Goal: Information Seeking & Learning: Learn about a topic

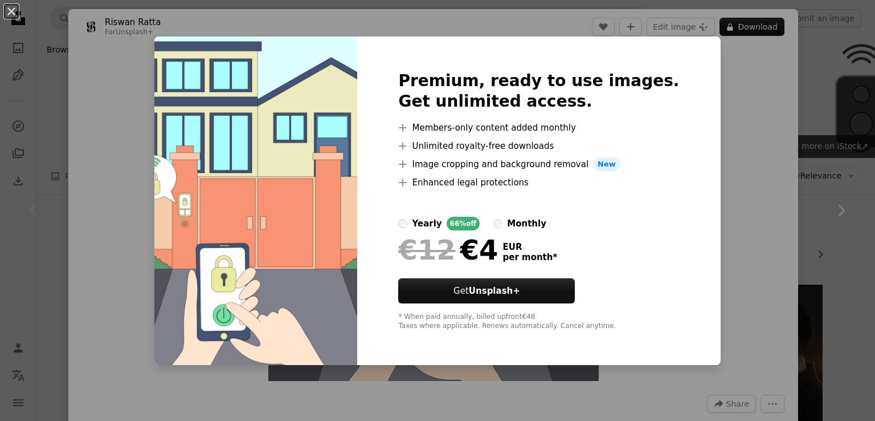
click at [526, 221] on div "monthly" at bounding box center [526, 224] width 39 height 14
click at [400, 226] on div "Premium, ready to use images. Get unlimited access. A plus sign Members-only co…" at bounding box center [538, 200] width 363 height 328
click at [418, 224] on div "Premium, ready to use images. Get unlimited access. A plus sign Members-only co…" at bounding box center [538, 200] width 363 height 328
click at [693, 197] on div "An X shape Premium, ready to use images. Get unlimited access. A plus sign Memb…" at bounding box center [437, 210] width 875 height 421
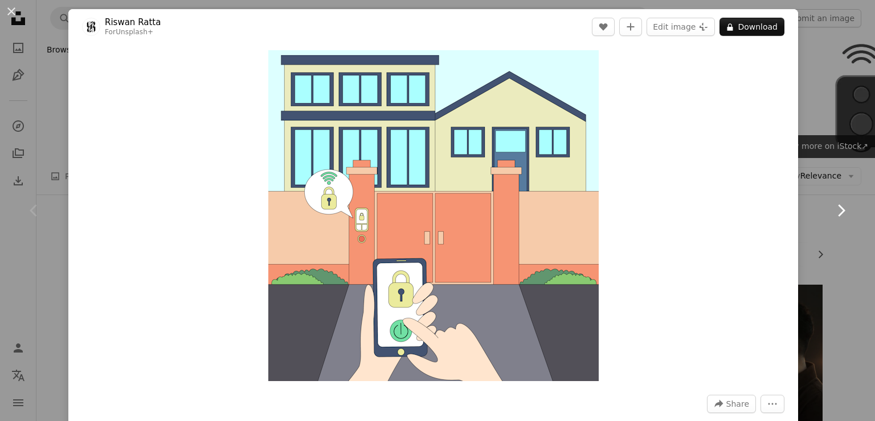
click at [838, 244] on link "Chevron right" at bounding box center [841, 210] width 68 height 109
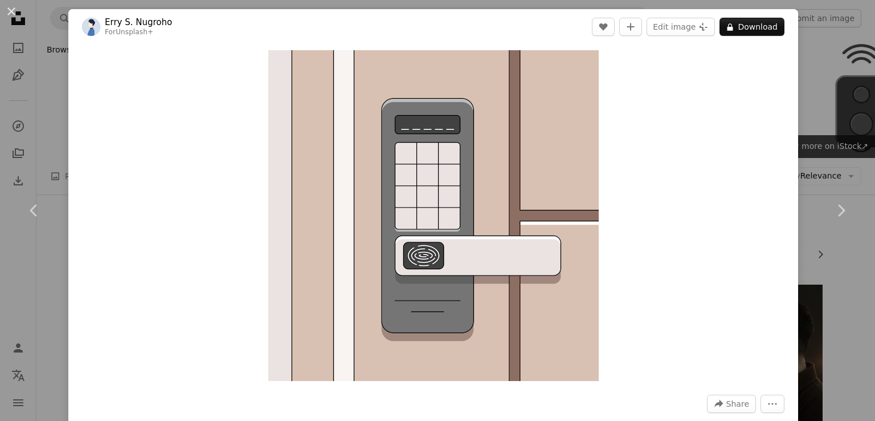
click at [839, 86] on div "An X shape Chevron left Chevron right [PERSON_NAME] For Unsplash+ A heart A plu…" at bounding box center [437, 210] width 875 height 421
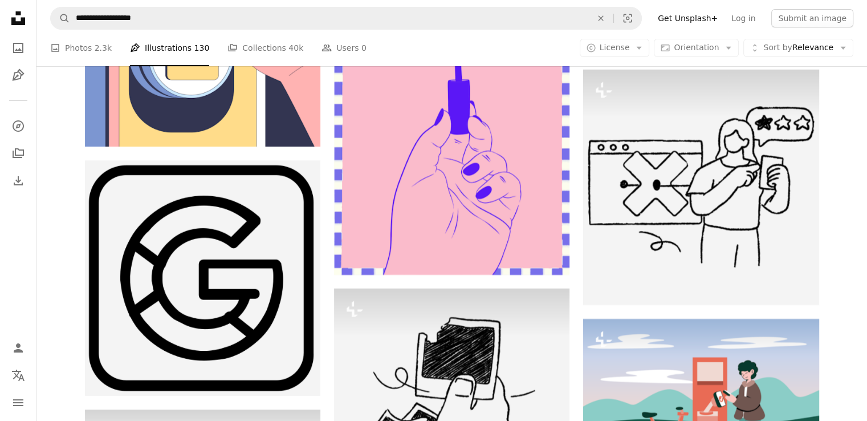
scroll to position [4376, 0]
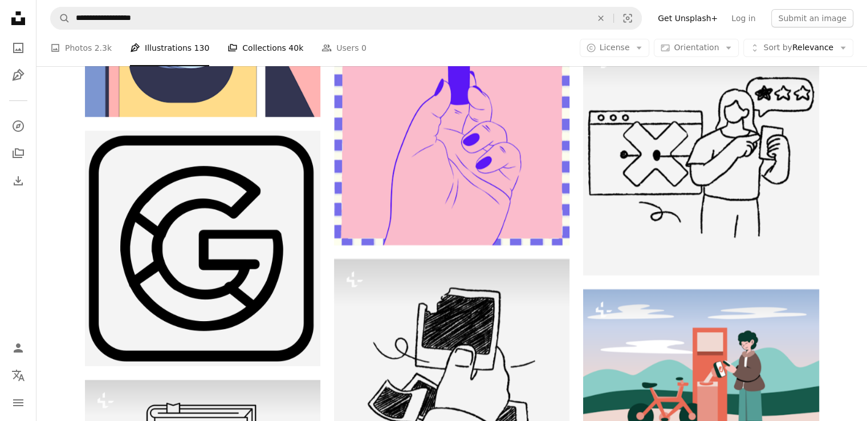
click at [230, 42] on link "A stack of folders Collections 40k" at bounding box center [265, 48] width 76 height 36
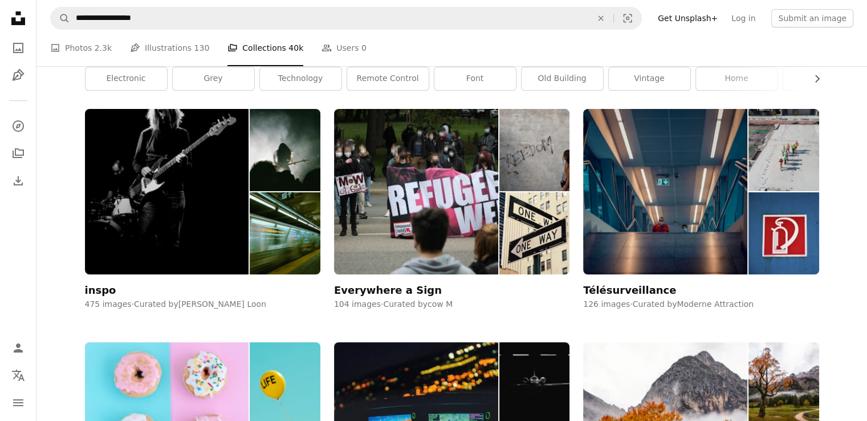
scroll to position [399, 0]
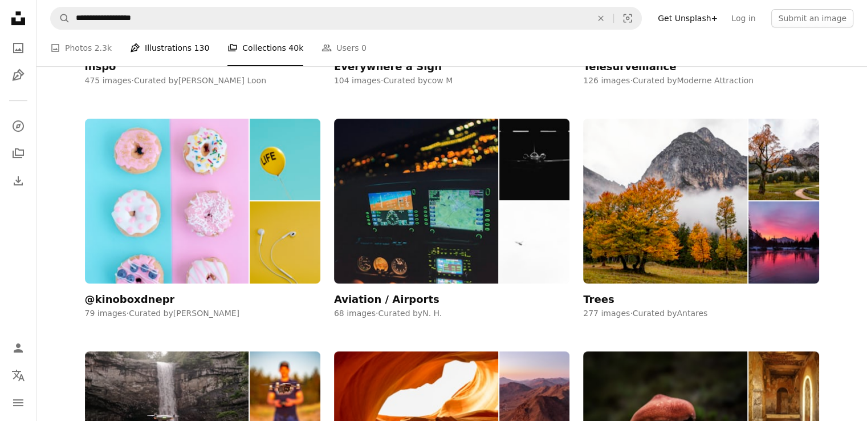
click at [194, 53] on span "130" at bounding box center [201, 48] width 15 height 13
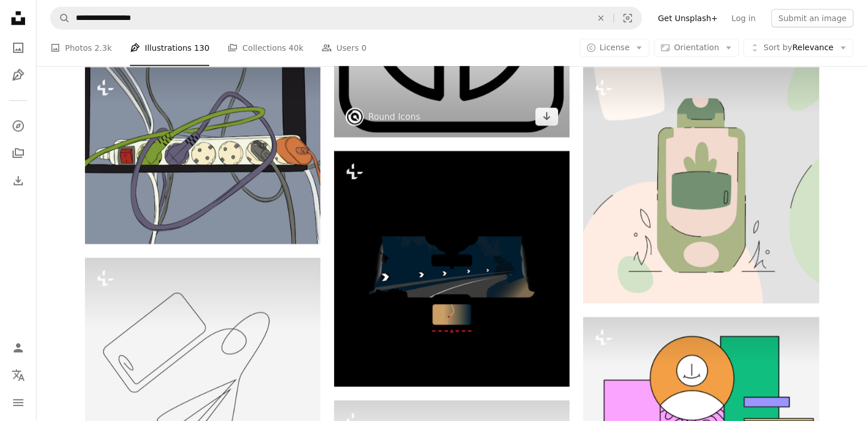
scroll to position [7636, 0]
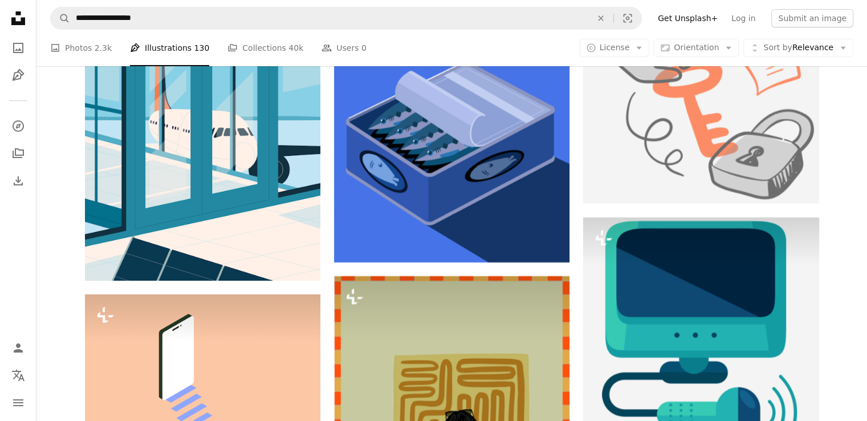
scroll to position [17951, 0]
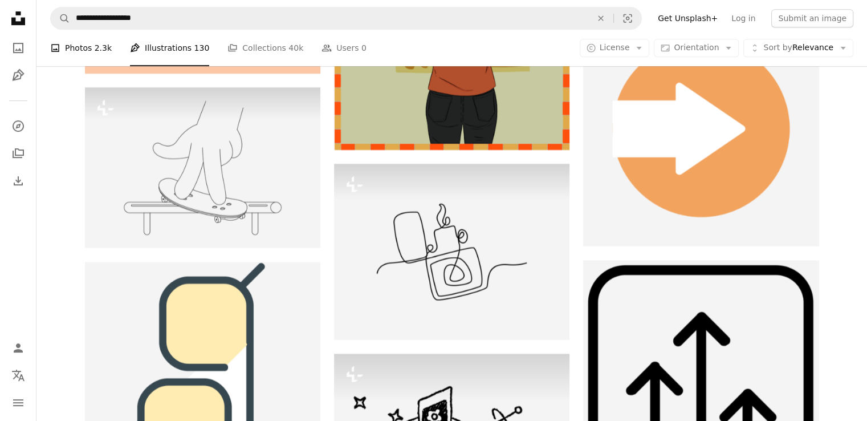
click at [81, 47] on link "A photo Photos 2.3k" at bounding box center [81, 48] width 62 height 36
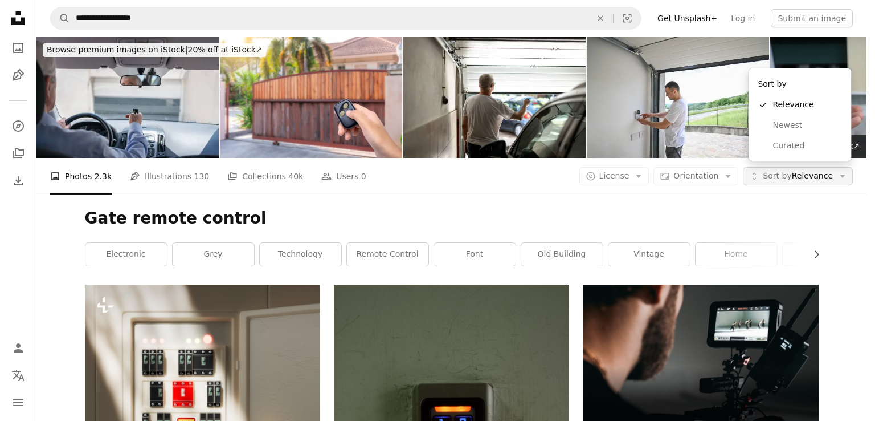
click at [805, 167] on button "Unfold Sort by Relevance Arrow down" at bounding box center [798, 176] width 110 height 18
click at [806, 170] on span "Sort by Relevance" at bounding box center [798, 175] width 70 height 11
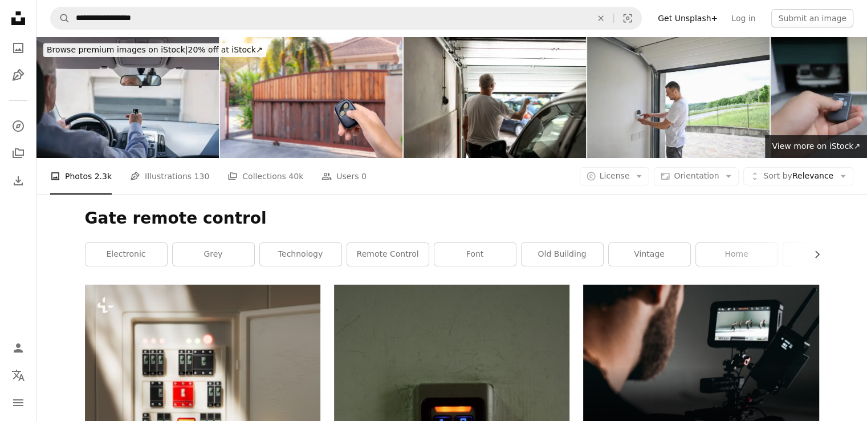
click at [662, 167] on div "A copyright icon © License Arrow down Aspect ratio Orientation Arrow down Unfol…" at bounding box center [717, 176] width 274 height 18
click at [629, 171] on span "License" at bounding box center [614, 175] width 30 height 9
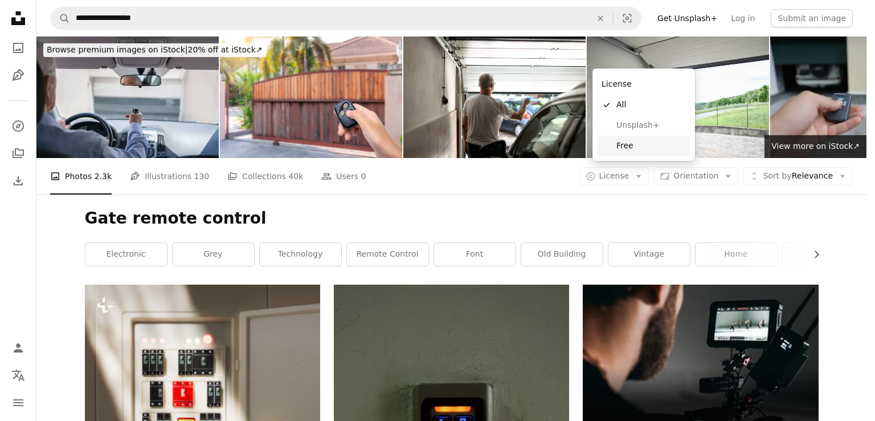
click at [627, 148] on span "Free" at bounding box center [652, 145] width 70 height 11
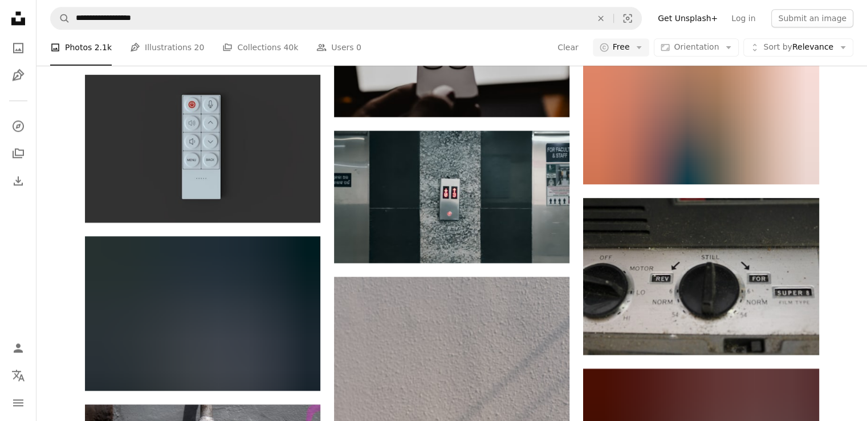
scroll to position [1653, 0]
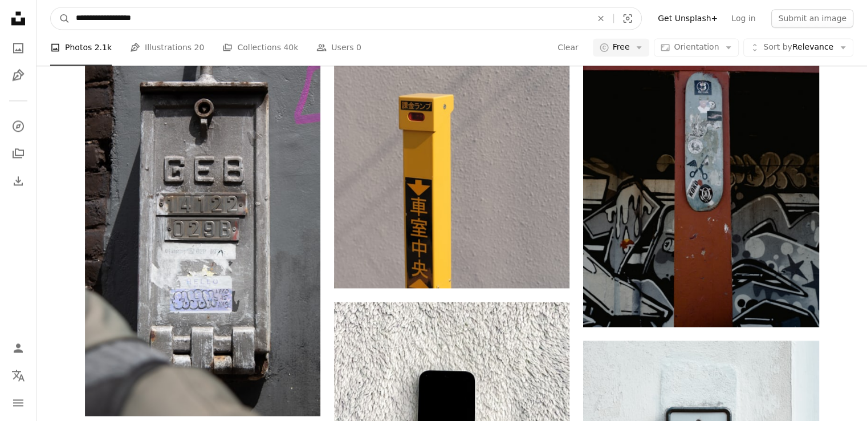
drag, startPoint x: 176, startPoint y: 19, endPoint x: 95, endPoint y: 21, distance: 80.9
click at [95, 21] on input "**********" at bounding box center [329, 18] width 518 height 22
type input "****"
click button "A magnifying glass" at bounding box center [60, 18] width 19 height 22
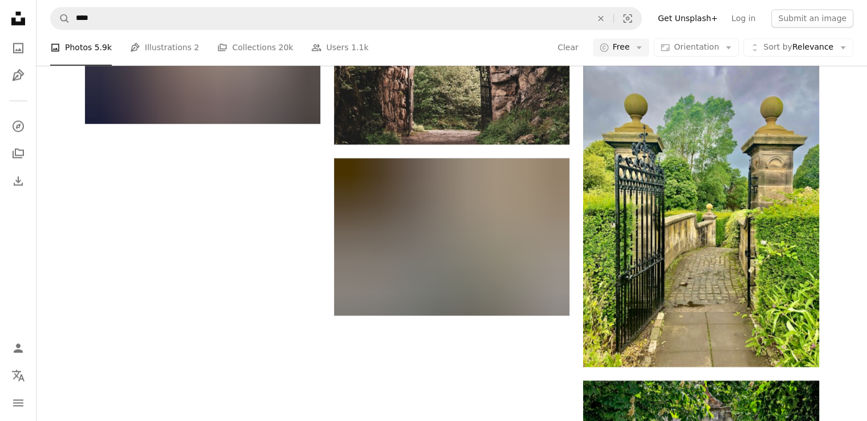
scroll to position [1678, 0]
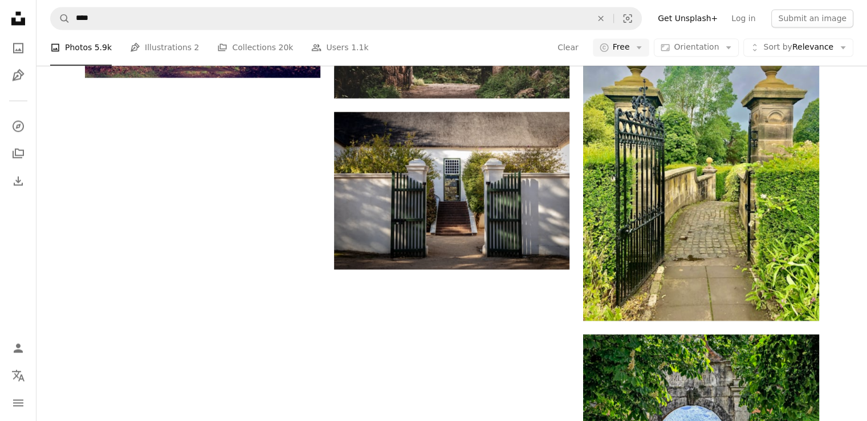
drag, startPoint x: 416, startPoint y: 248, endPoint x: 410, endPoint y: 248, distance: 5.7
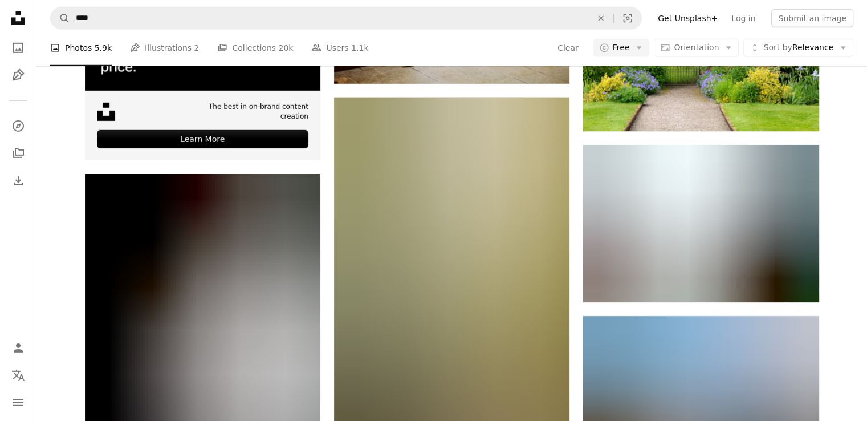
scroll to position [3844, 0]
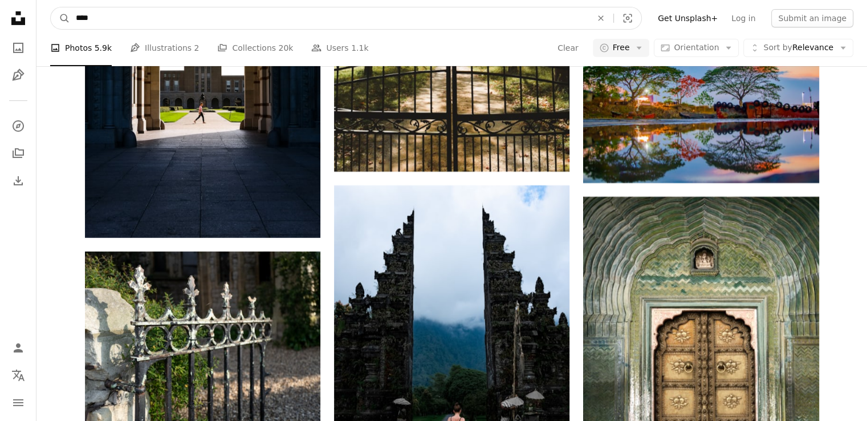
drag, startPoint x: 121, startPoint y: 25, endPoint x: 7, endPoint y: 21, distance: 114.0
type input "**********"
click button "A magnifying glass" at bounding box center [60, 18] width 19 height 22
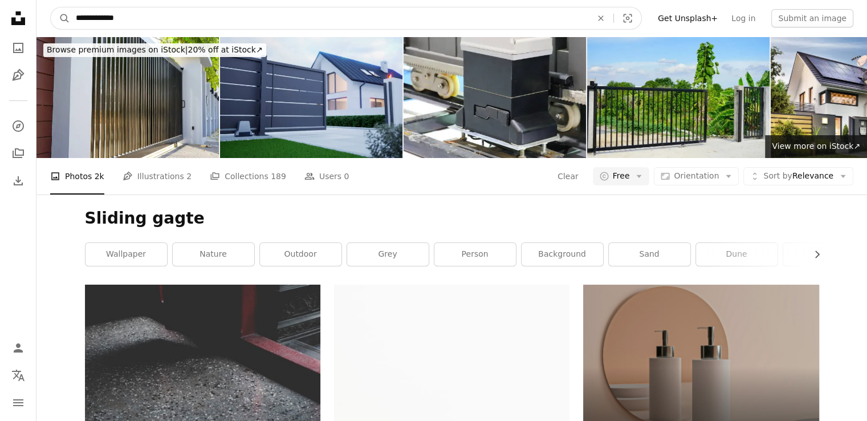
drag, startPoint x: 118, startPoint y: 18, endPoint x: 165, endPoint y: 17, distance: 46.7
click at [117, 18] on input "**********" at bounding box center [329, 18] width 518 height 22
type input "**********"
click button "A magnifying glass" at bounding box center [60, 18] width 19 height 22
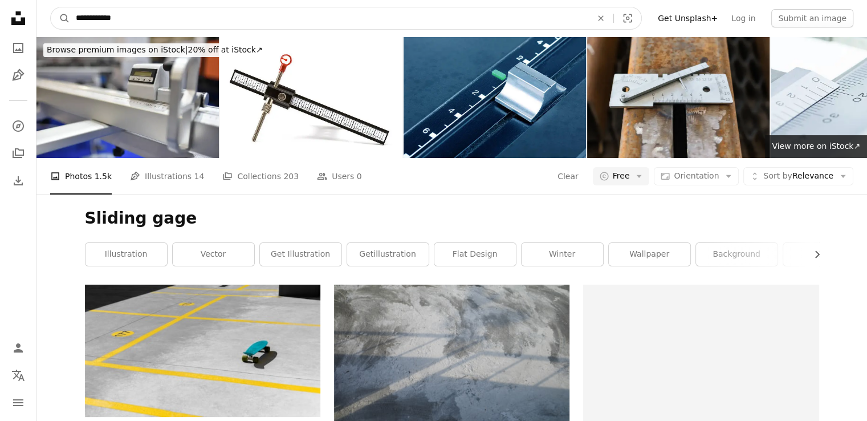
drag, startPoint x: 153, startPoint y: 10, endPoint x: 0, endPoint y: 23, distance: 153.3
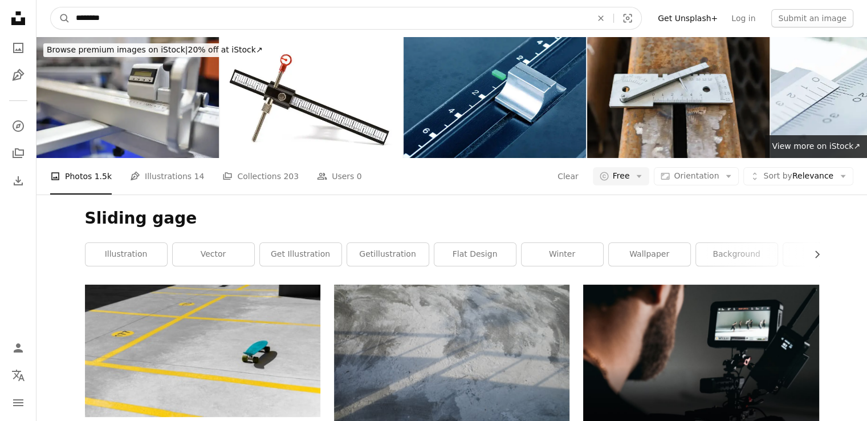
type input "*********"
click button "A magnifying glass" at bounding box center [60, 18] width 19 height 22
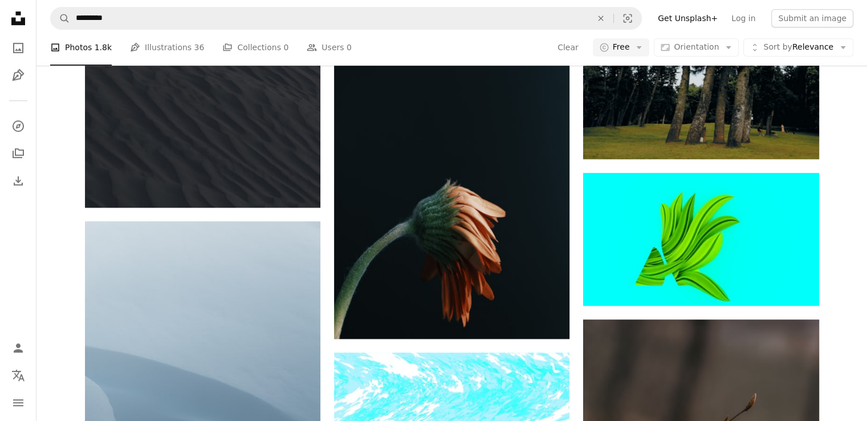
scroll to position [1197, 0]
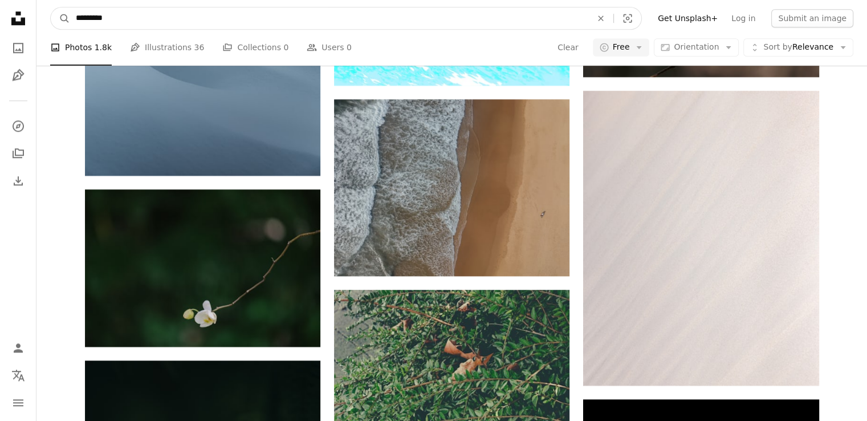
drag, startPoint x: 157, startPoint y: 18, endPoint x: 0, endPoint y: 14, distance: 157.3
click at [0, 14] on div "Unsplash logo Unsplash Home A photo Pen Tool A compass A stack of folders Downl…" at bounding box center [433, 206] width 867 height 2807
type input "**********"
click button "A magnifying glass" at bounding box center [60, 18] width 19 height 22
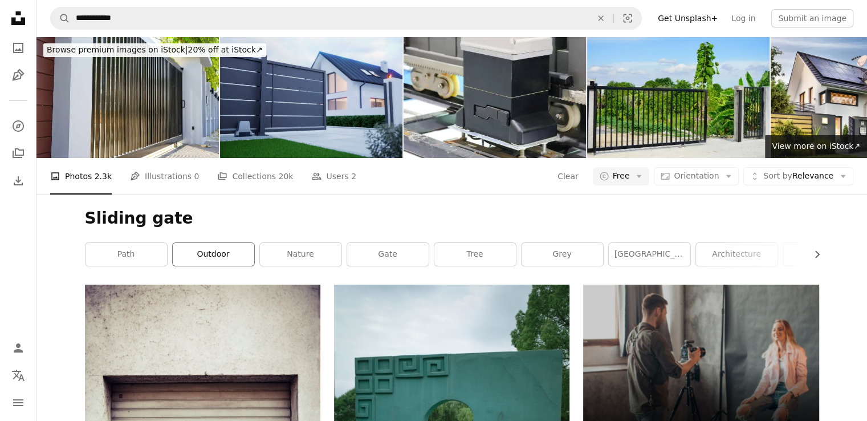
click at [226, 243] on link "outdoor" at bounding box center [213, 254] width 81 height 23
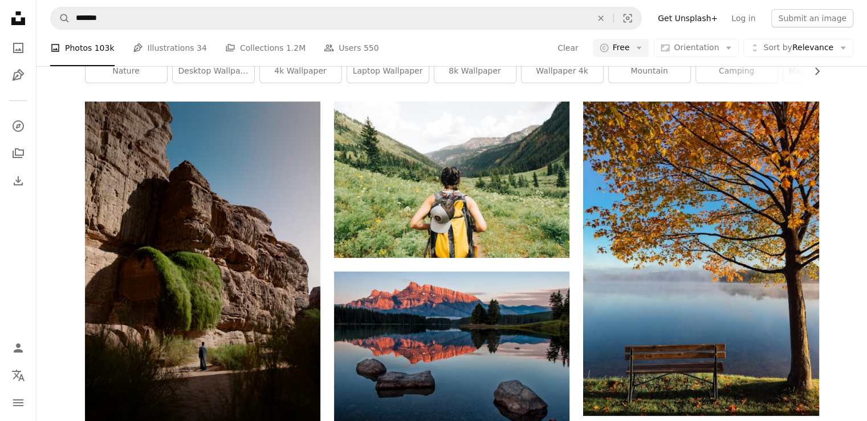
scroll to position [57, 0]
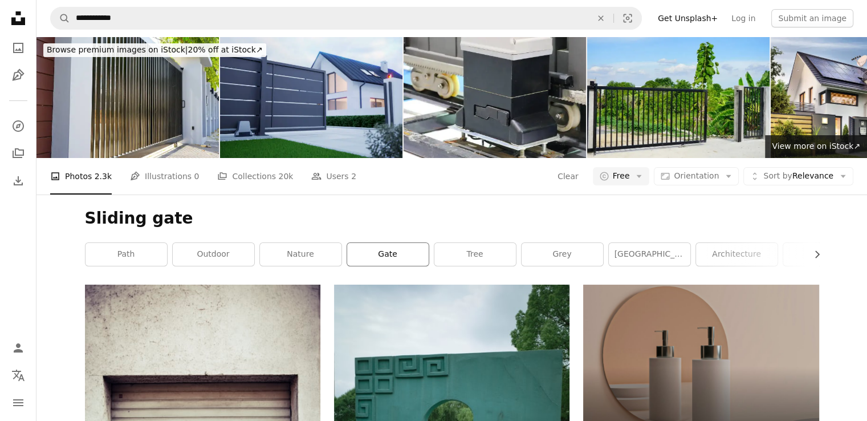
click at [409, 243] on link "gate" at bounding box center [387, 254] width 81 height 23
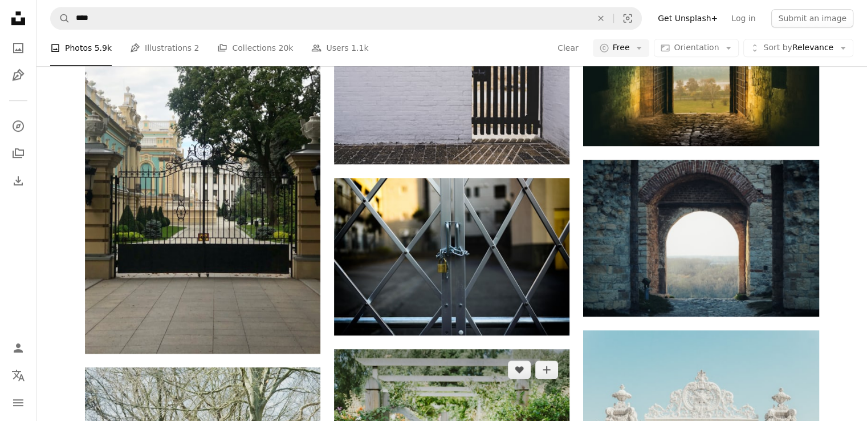
scroll to position [627, 0]
